Goal: Information Seeking & Learning: Learn about a topic

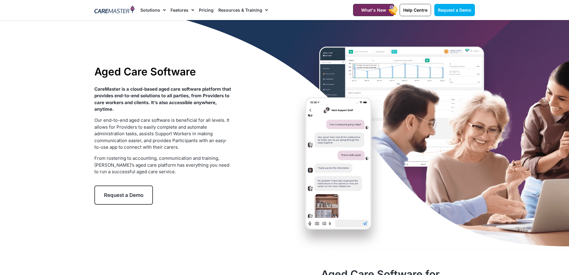
drag, startPoint x: 74, startPoint y: 91, endPoint x: 87, endPoint y: 19, distance: 72.3
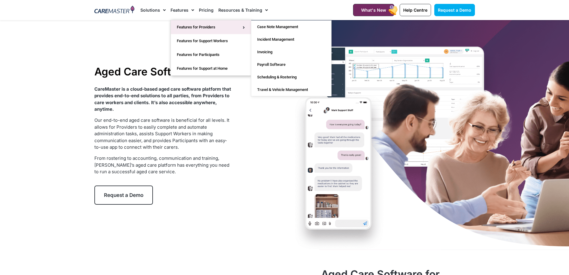
click at [223, 25] on link "Features for Providers" at bounding box center [211, 27] width 80 height 14
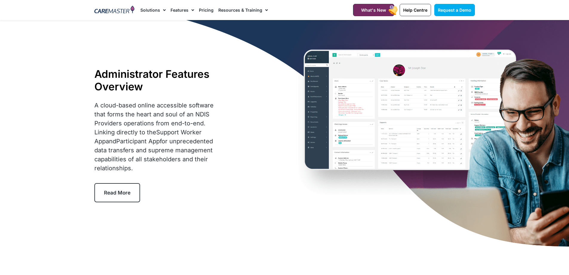
click at [204, 8] on link "Pricing" at bounding box center [206, 10] width 15 height 20
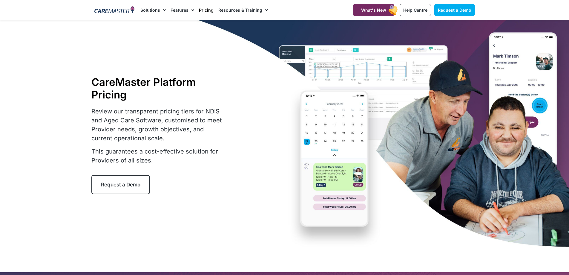
drag, startPoint x: 74, startPoint y: 91, endPoint x: 68, endPoint y: -3, distance: 95.0
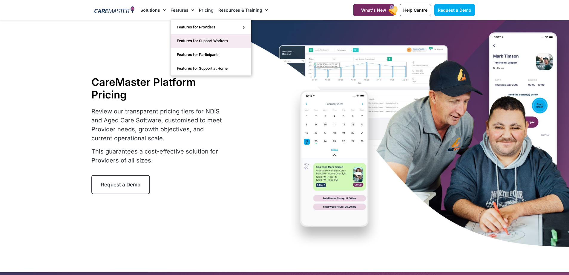
click at [185, 39] on link "Features for Support Workers" at bounding box center [211, 41] width 80 height 14
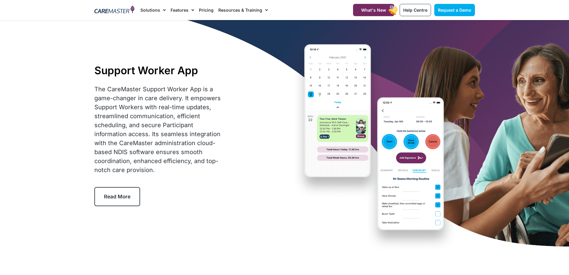
drag, startPoint x: 79, startPoint y: 88, endPoint x: 92, endPoint y: -18, distance: 106.6
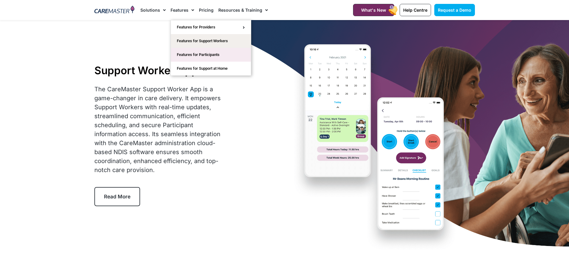
click at [199, 57] on link "Features for Participants" at bounding box center [211, 55] width 80 height 14
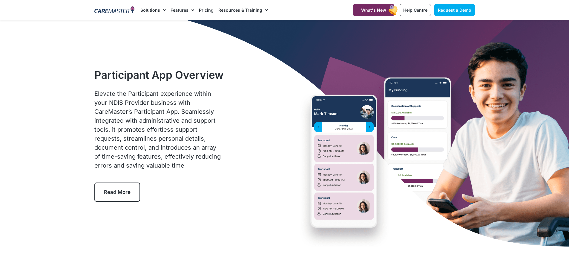
drag, startPoint x: 63, startPoint y: 76, endPoint x: 62, endPoint y: -28, distance: 103.7
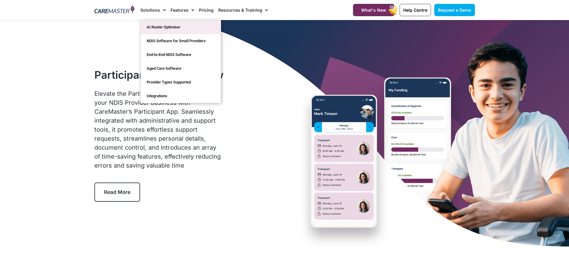
click at [157, 26] on link "AI Roster Optimiser" at bounding box center [181, 27] width 80 height 14
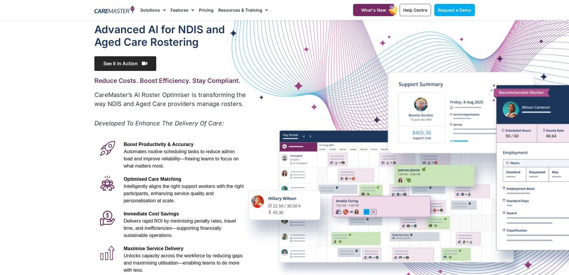
click at [123, 61] on span "See it in Action" at bounding box center [125, 63] width 62 height 15
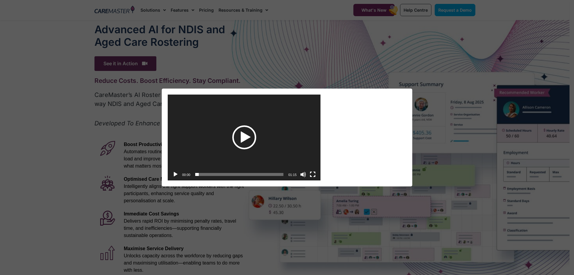
click at [239, 137] on div "Play" at bounding box center [244, 137] width 24 height 24
click at [313, 173] on button "Fullscreen" at bounding box center [313, 174] width 6 height 6
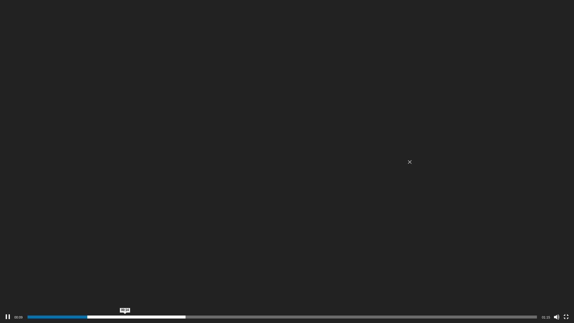
click at [125, 274] on span "00:14" at bounding box center [282, 316] width 510 height 3
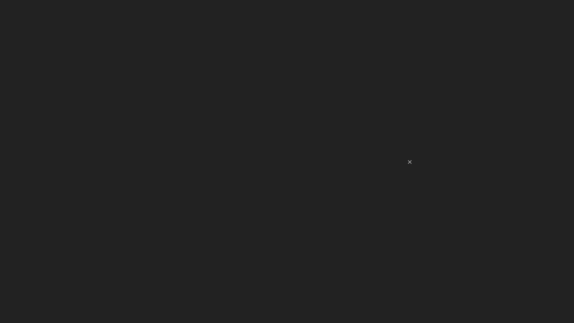
click at [96, 274] on video "https://caremaster.com.au/wp-content/uploads/2025/05/RO_screenshots_D4-web.mp4" at bounding box center [287, 161] width 574 height 323
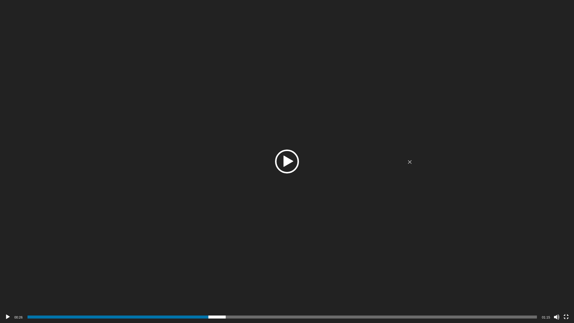
click at [97, 265] on div "Video Player" at bounding box center [287, 161] width 574 height 323
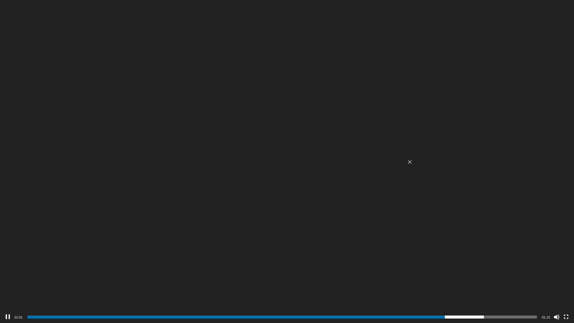
click at [227, 236] on video "https://caremaster.com.au/wp-content/uploads/2025/05/RO_screenshots_D4-web.mp4" at bounding box center [287, 161] width 574 height 323
click at [288, 158] on div "Play" at bounding box center [287, 161] width 24 height 24
click at [487, 274] on span "01:07" at bounding box center [282, 316] width 510 height 3
click at [518, 274] on span "01:12" at bounding box center [282, 316] width 510 height 3
click at [332, 211] on video "https://caremaster.com.au/wp-content/uploads/2025/05/RO_screenshots_D4-web.mp4" at bounding box center [287, 161] width 574 height 323
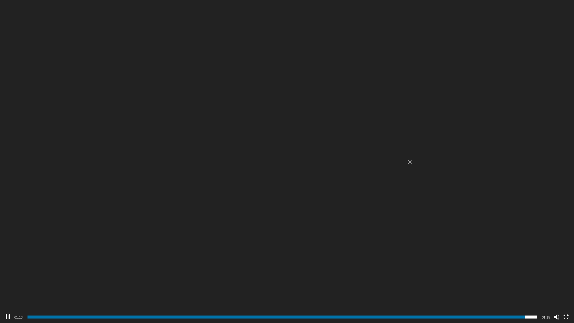
click at [0, 0] on div "Video Player" at bounding box center [0, 0] width 0 height 0
click at [565, 274] on button "Fullscreen" at bounding box center [566, 317] width 6 height 6
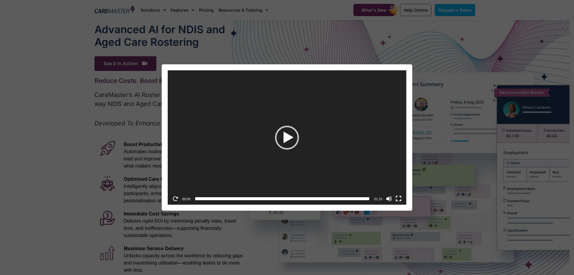
click at [205, 26] on div "Video Player https://caremaster.com.au/wp-content/uploads/2025/05/RO_screenshot…" at bounding box center [287, 137] width 574 height 275
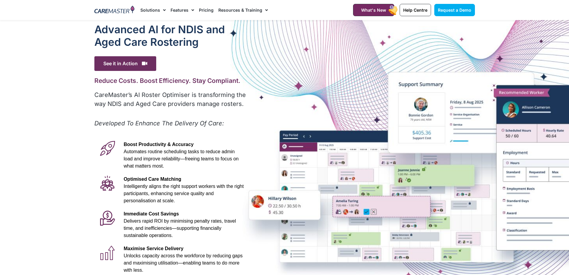
drag, startPoint x: 76, startPoint y: 103, endPoint x: 76, endPoint y: 4, distance: 98.3
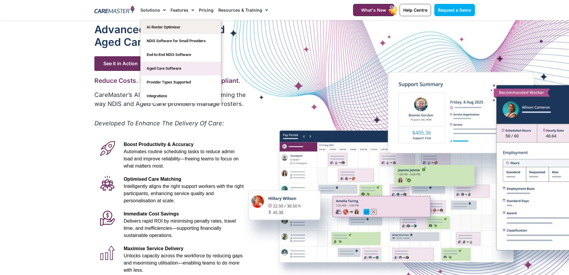
click at [173, 70] on link "Aged Care Software" at bounding box center [181, 69] width 80 height 14
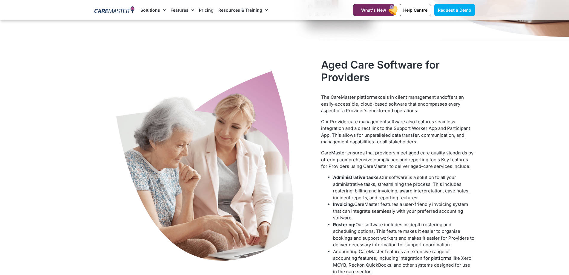
scroll to position [239, 0]
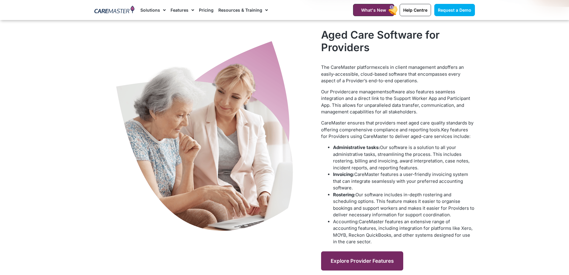
click at [337, 255] on link "Explore Provider Features" at bounding box center [362, 260] width 82 height 19
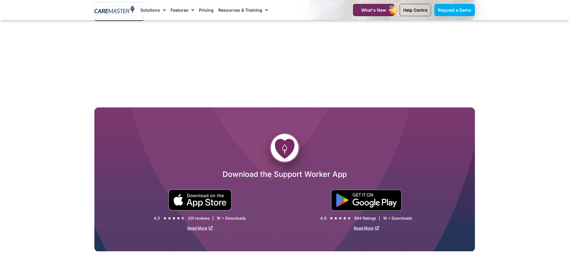
scroll to position [1076, 0]
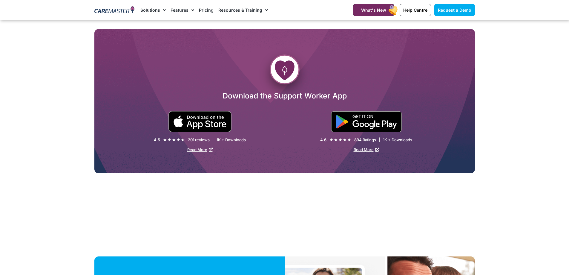
scroll to position [1225, 0]
